Goal: Task Accomplishment & Management: Manage account settings

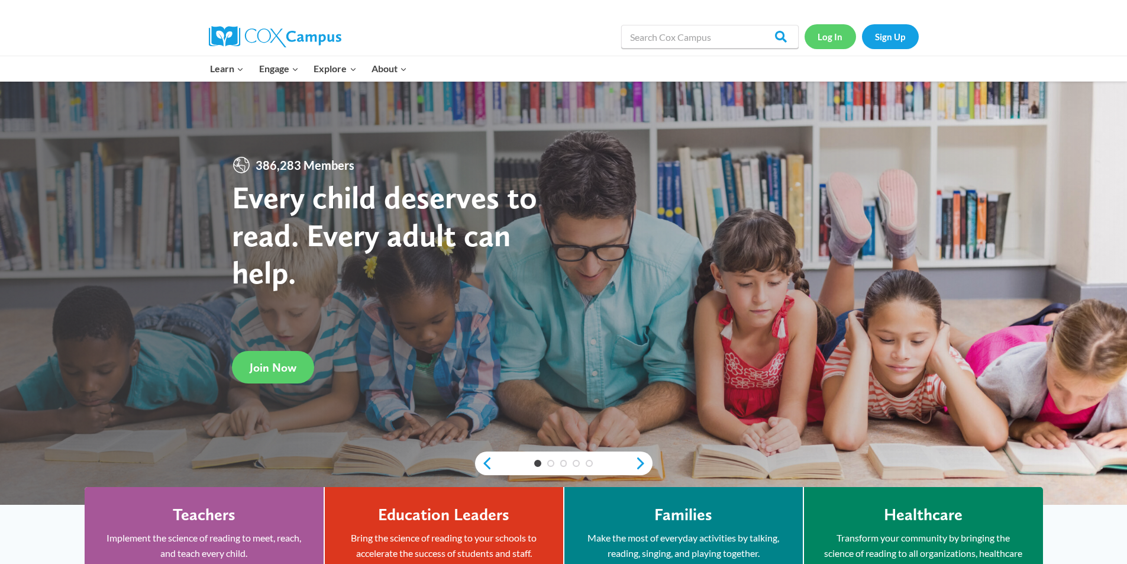
click at [814, 37] on link "Log In" at bounding box center [829, 36] width 51 height 24
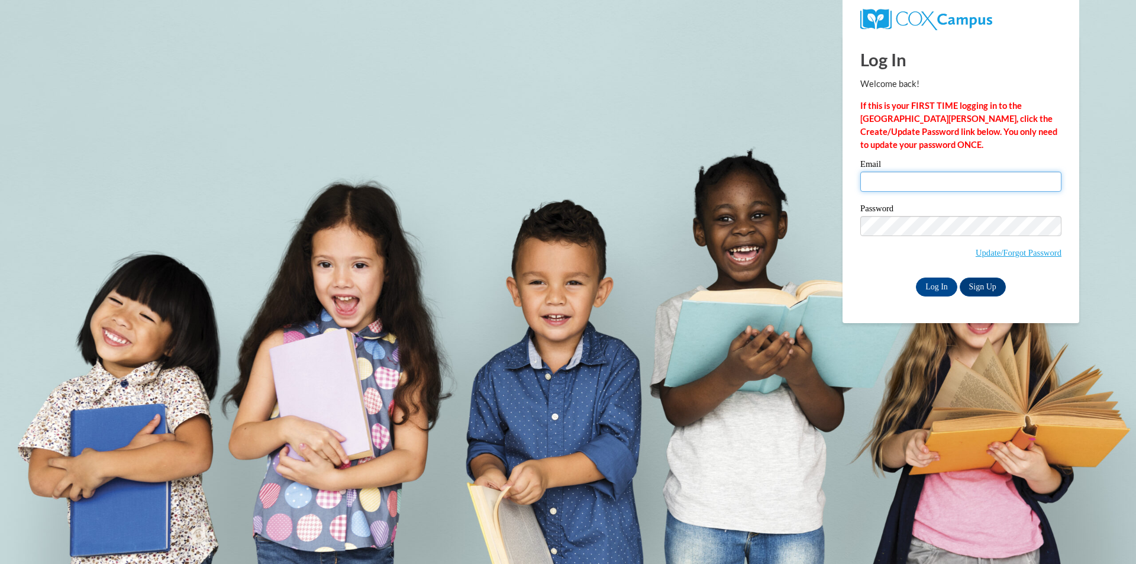
click at [913, 181] on input "Email" at bounding box center [960, 182] width 201 height 20
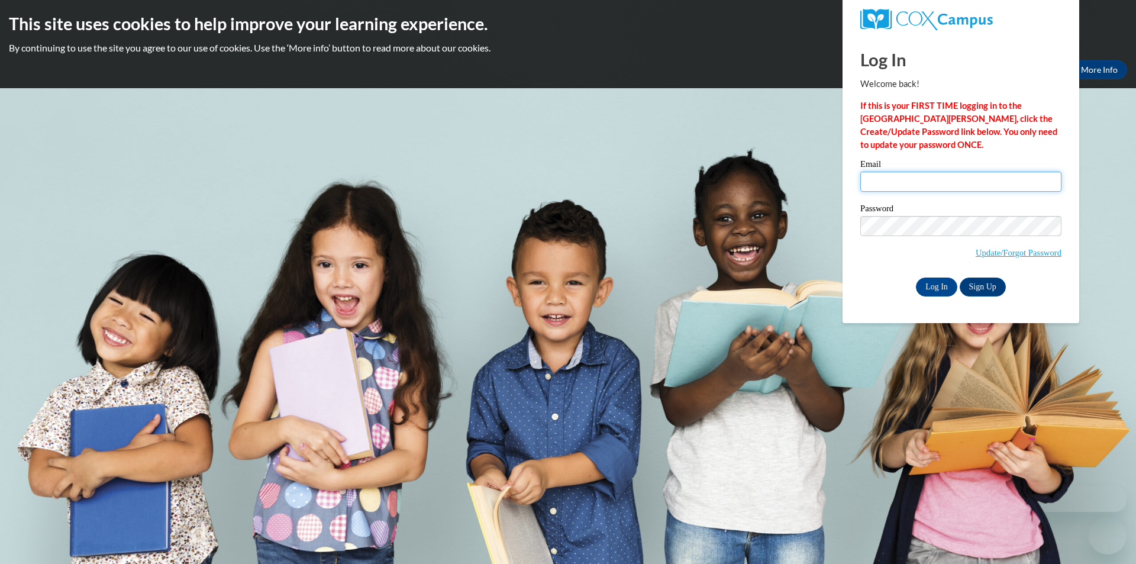
type input "mallen7046@stu.southernregional.edu"
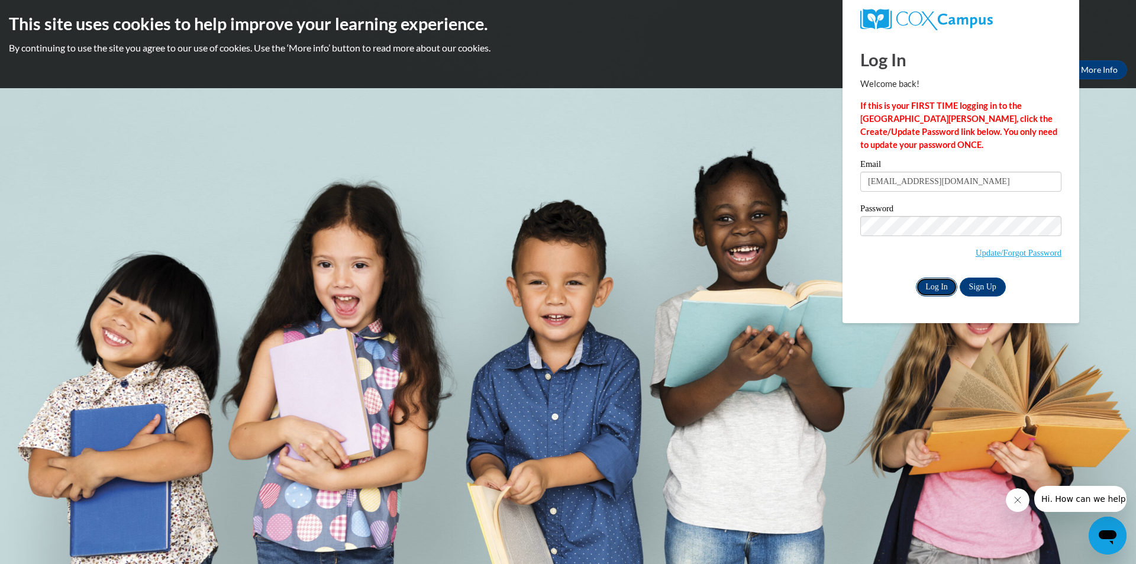
click at [946, 286] on input "Log In" at bounding box center [936, 286] width 41 height 19
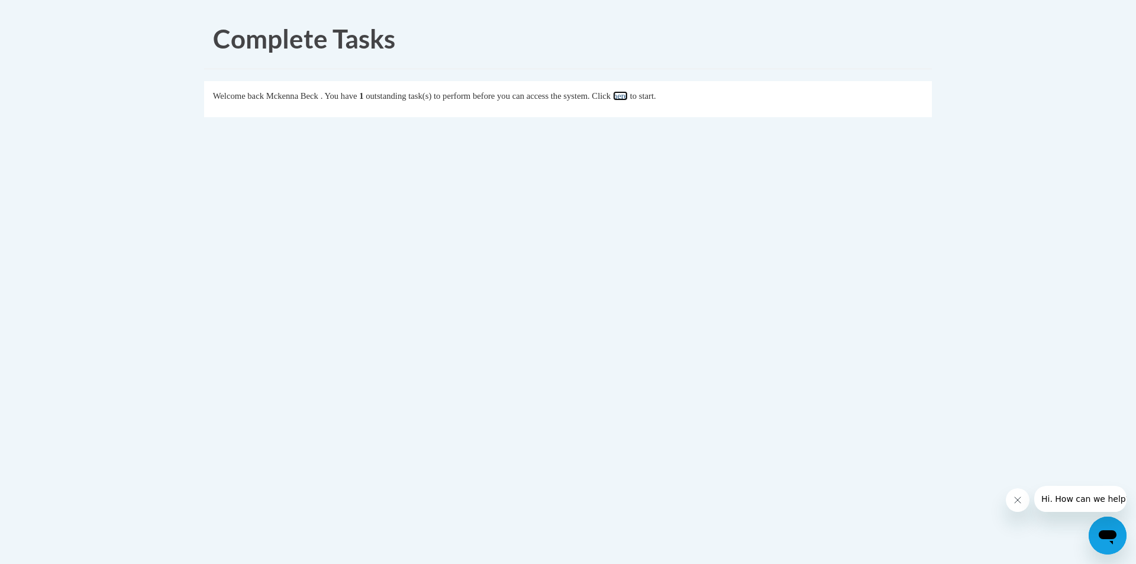
click at [628, 96] on link "here" at bounding box center [620, 95] width 15 height 9
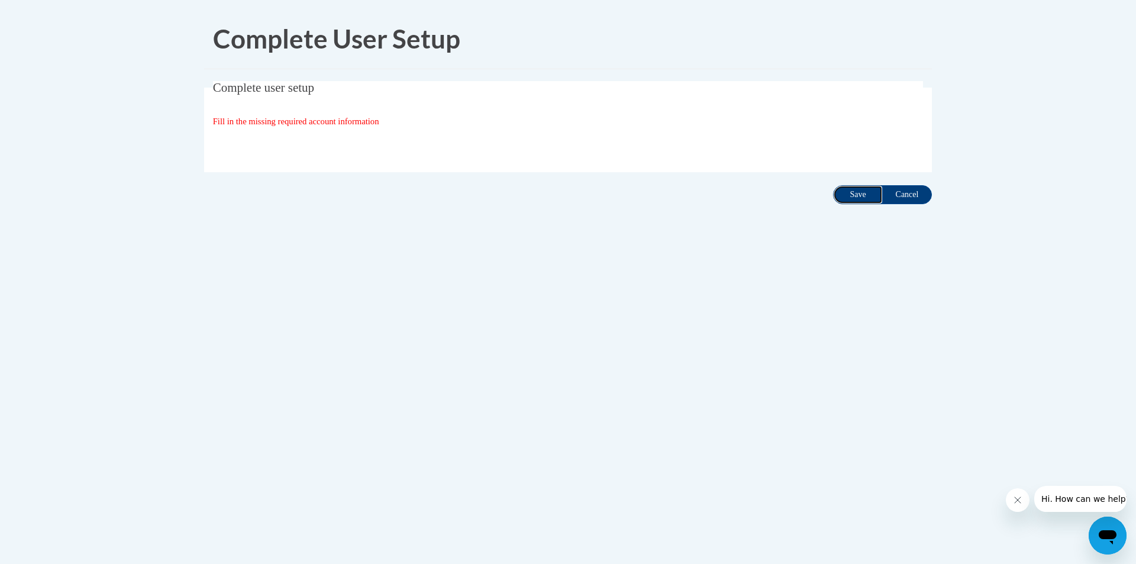
click at [839, 190] on input "Save" at bounding box center [858, 194] width 50 height 19
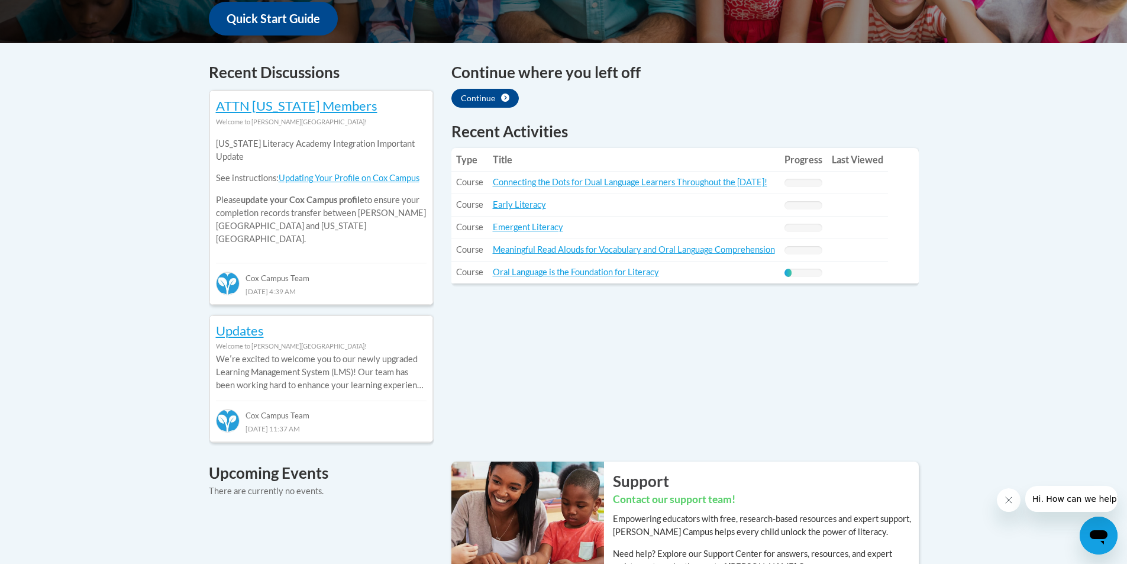
scroll to position [532, 0]
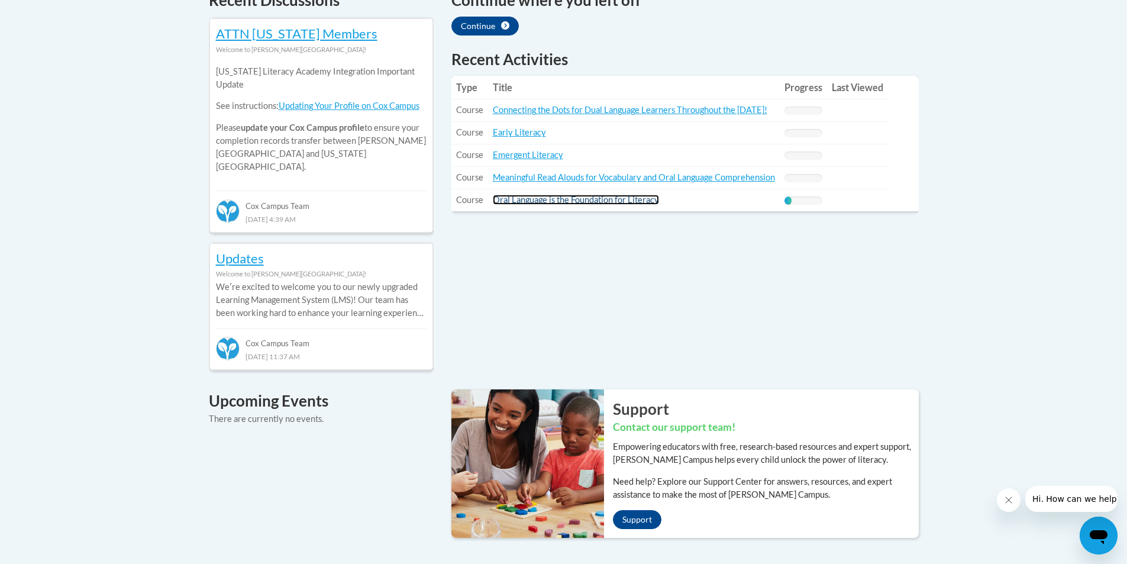
click at [649, 204] on link "Oral Language is the Foundation for Literacy" at bounding box center [576, 200] width 166 height 10
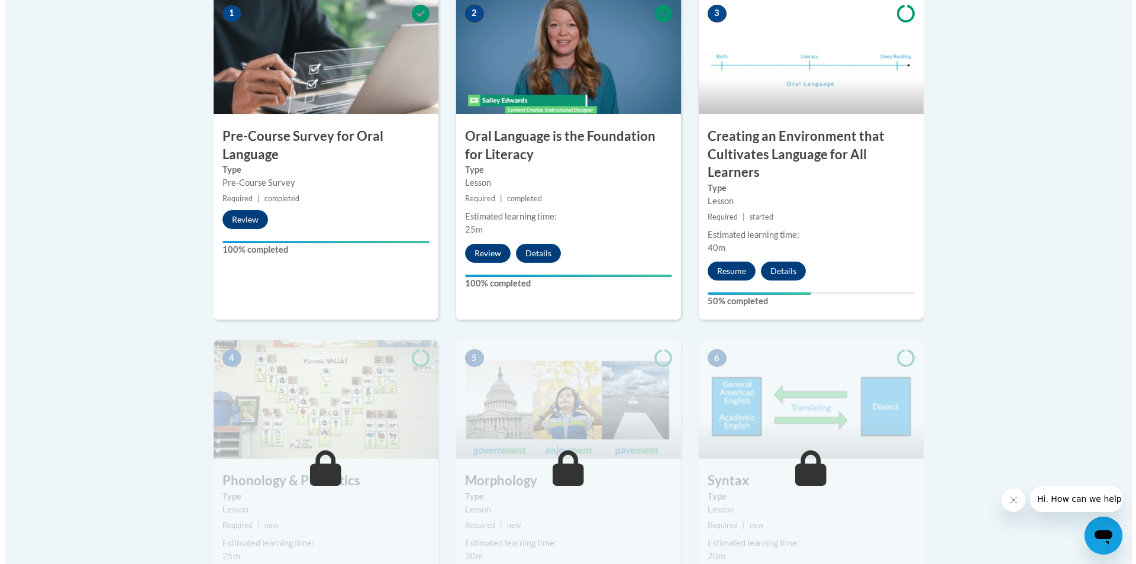
scroll to position [399, 0]
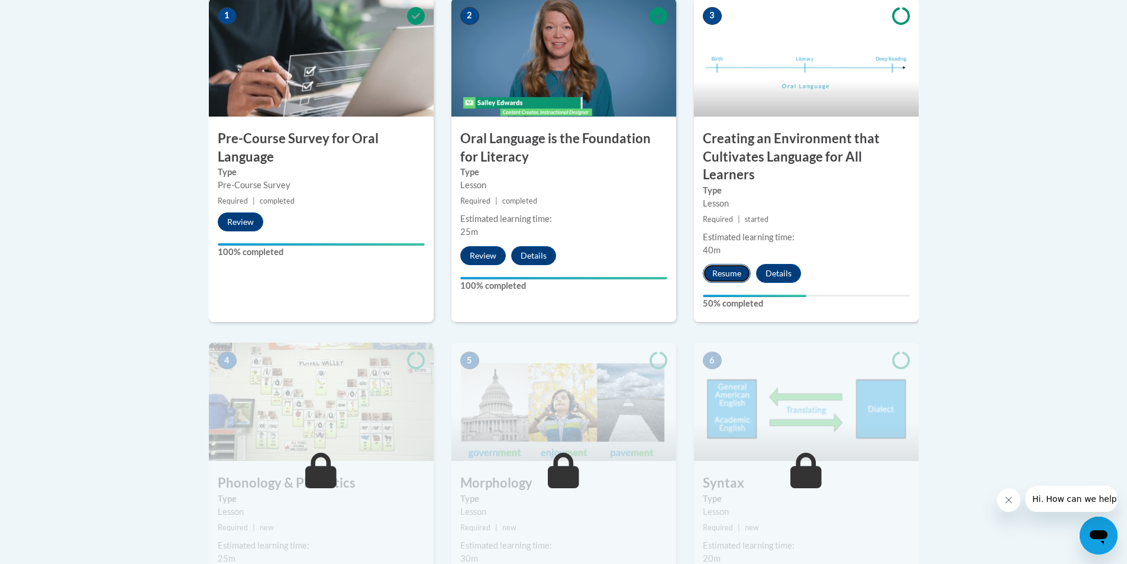
click at [727, 265] on button "Resume" at bounding box center [727, 273] width 48 height 19
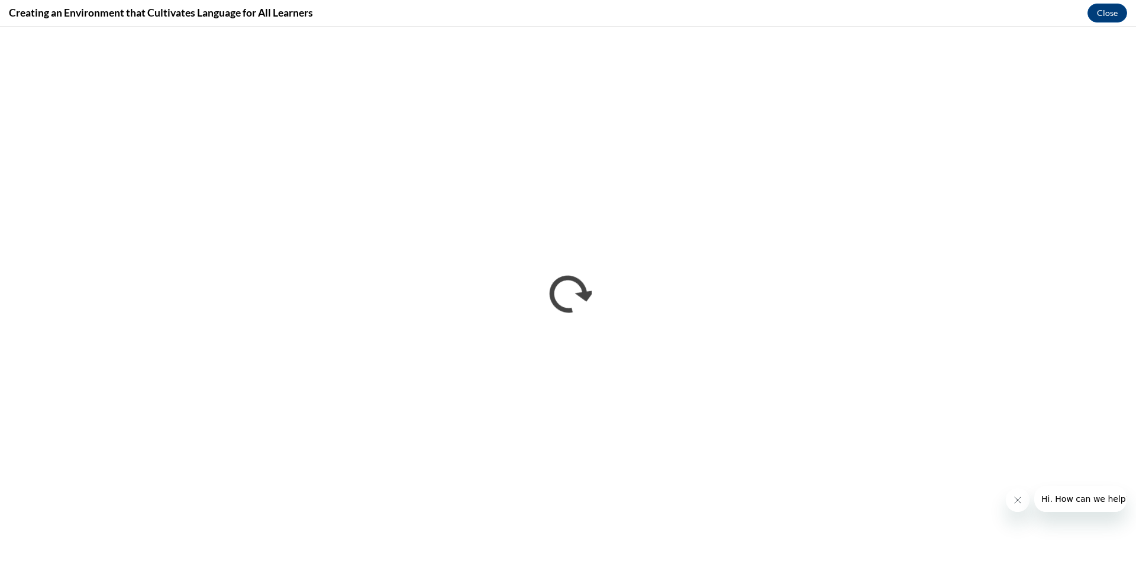
scroll to position [0, 0]
